Goal: Find specific page/section

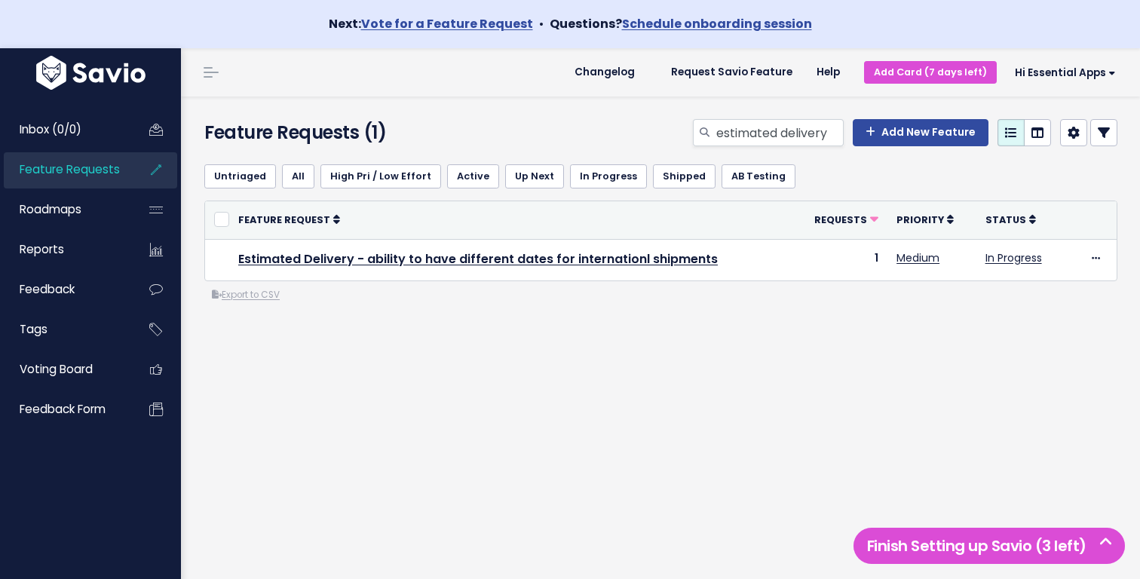
click at [779, 133] on input "estimated delivery" at bounding box center [778, 132] width 129 height 27
click at [608, 124] on div "estimated delivery Add New Feature" at bounding box center [817, 135] width 624 height 33
